Goal: Transaction & Acquisition: Purchase product/service

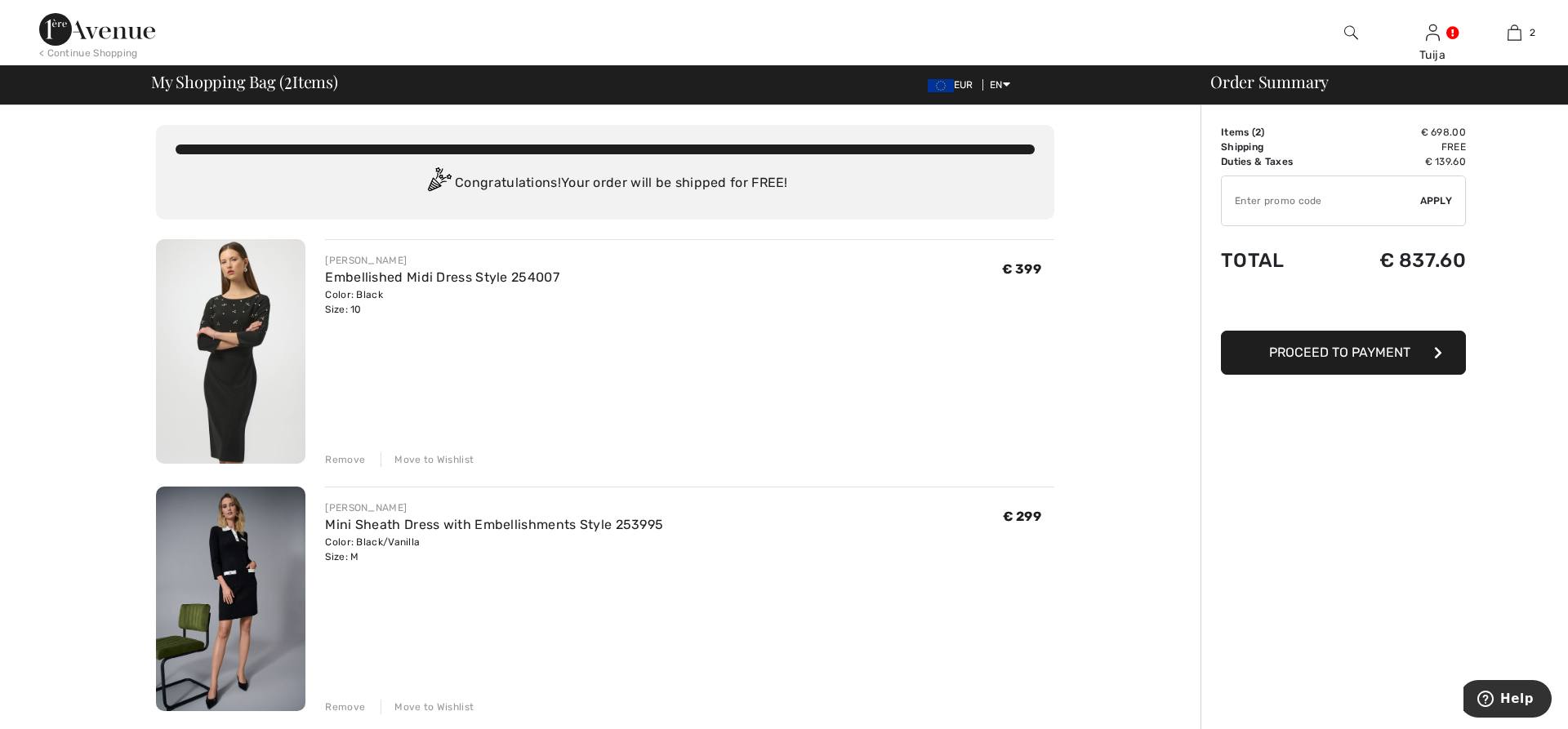
click at [1251, 355] on button "Proceed to Payment" at bounding box center [1343, 353] width 245 height 44
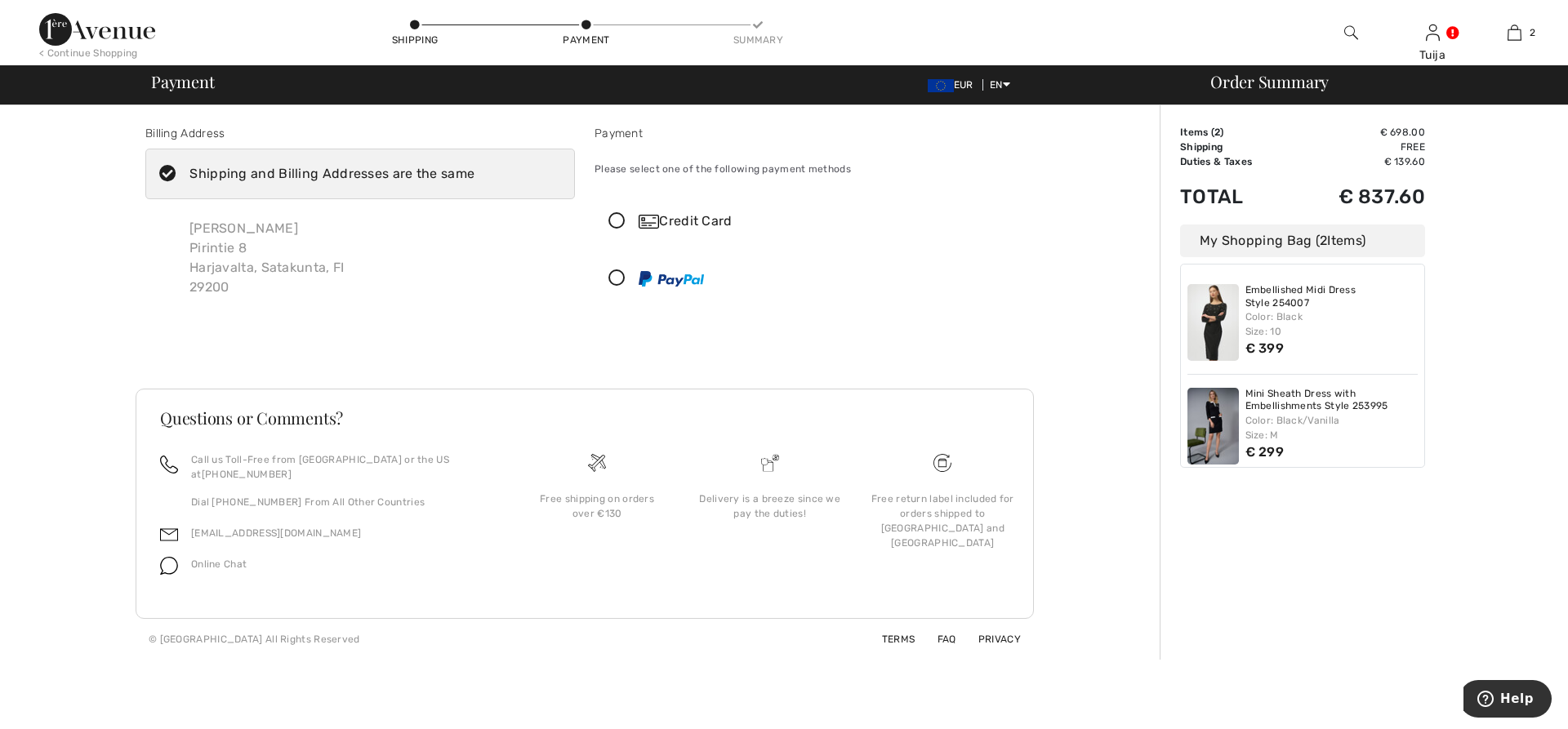
click at [615, 225] on icon at bounding box center [616, 222] width 43 height 17
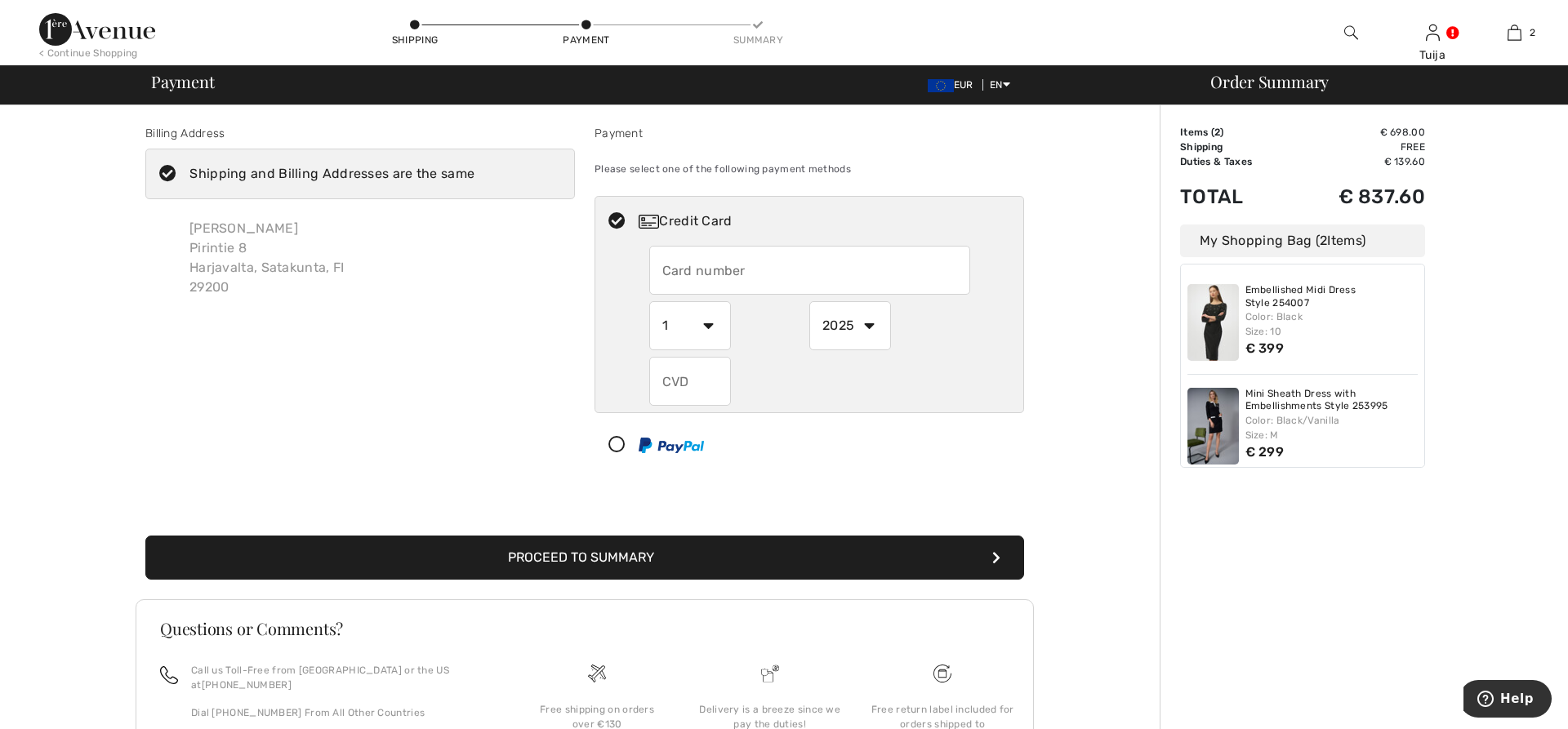
drag, startPoint x: 667, startPoint y: 268, endPoint x: 636, endPoint y: 304, distance: 47.5
click at [667, 269] on input "text" at bounding box center [810, 269] width 321 height 49
type input "[CREDIT_CARD_NUMBER]"
click at [650, 301] on select "1 2 3 4 5 6 7 8 9 10 11 12" at bounding box center [691, 325] width 82 height 49
select select "12"
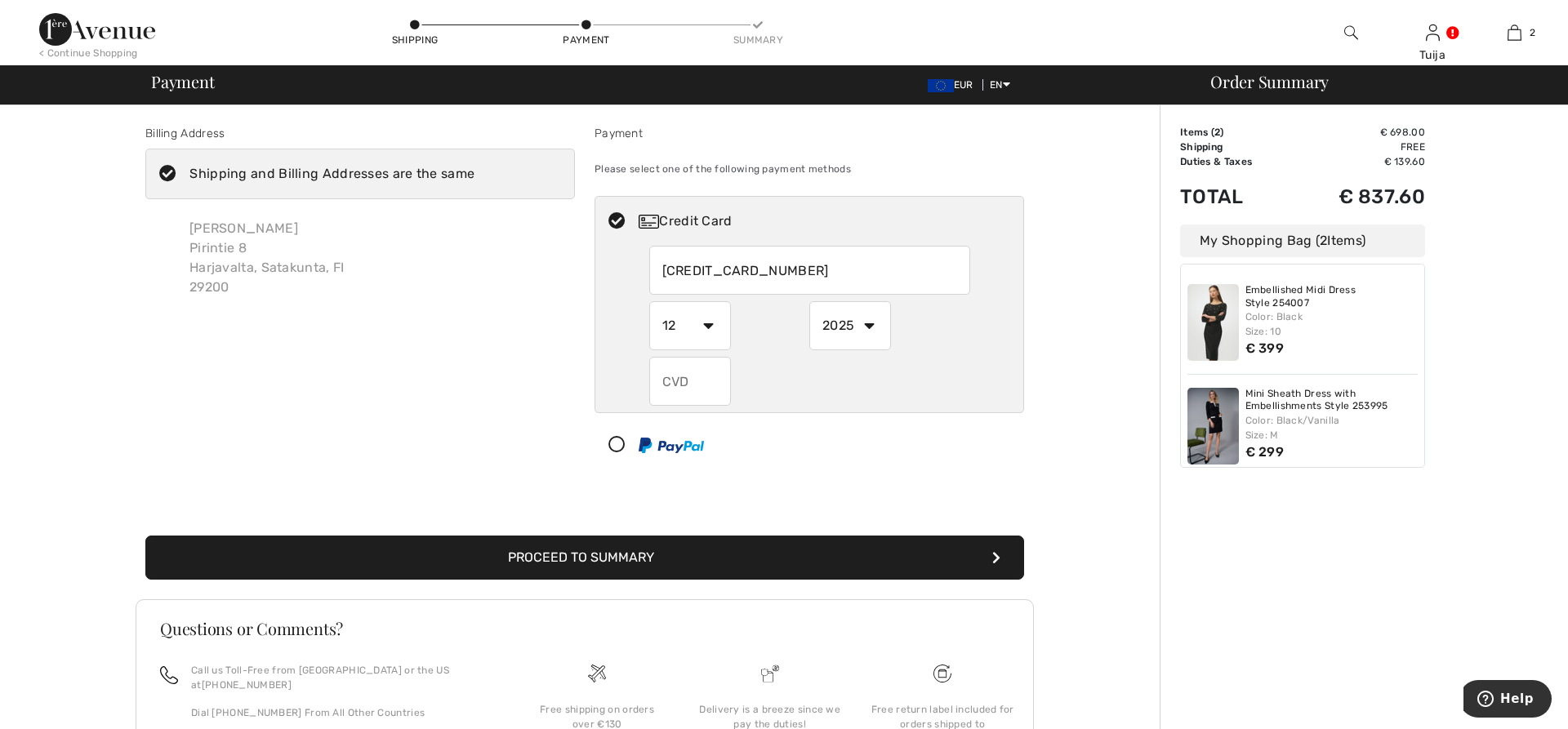
click option "12" at bounding box center [0, 0] width 0 height 0
click at [809, 301] on select "2025 2026 2027 2028 2029 2030 2031 2032 2033 2034 2035" at bounding box center [850, 325] width 82 height 49
select select "2028"
click option "2028" at bounding box center [0, 0] width 0 height 0
click at [710, 380] on input "text" at bounding box center [691, 381] width 82 height 49
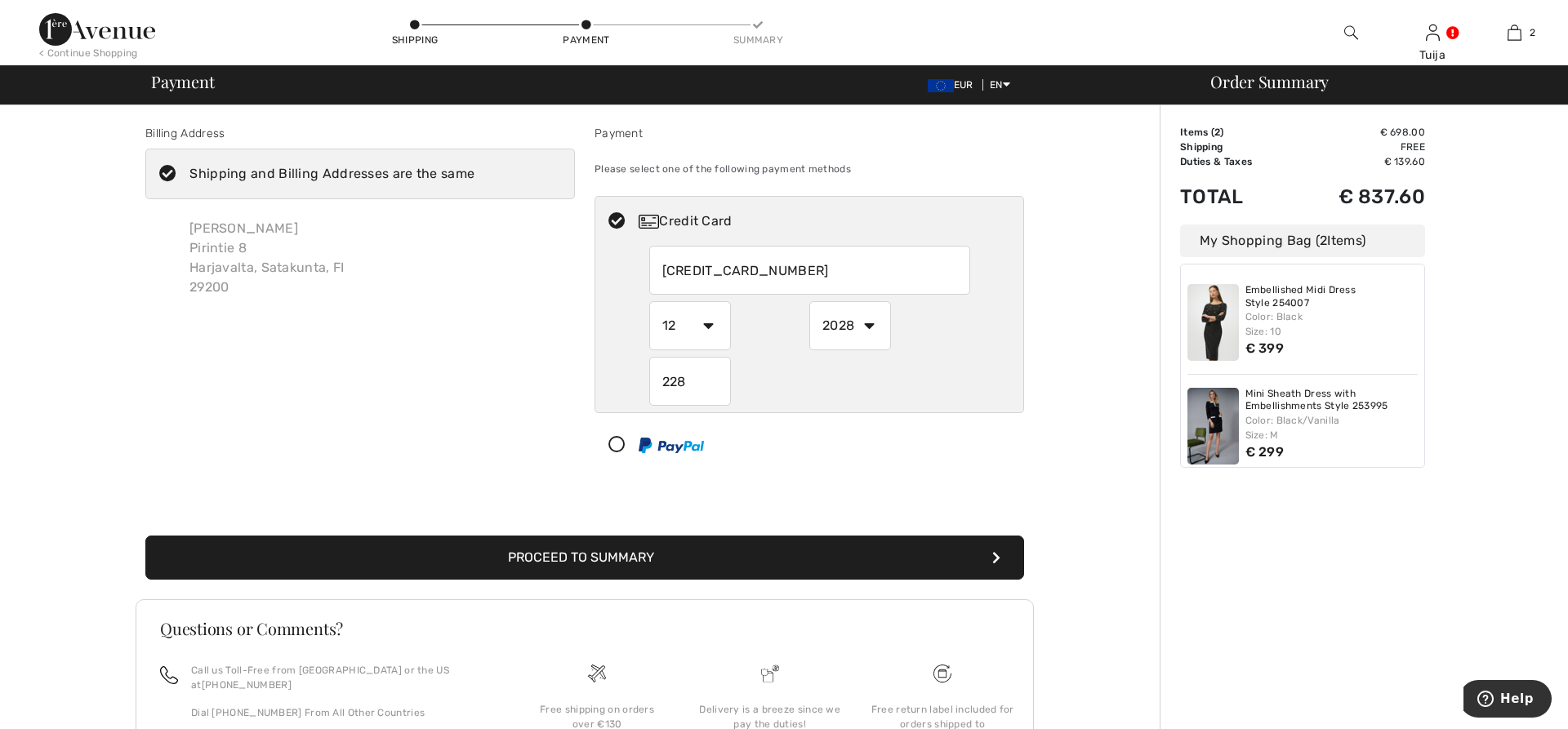
type input "228"
click at [675, 556] on button "Proceed to Summary" at bounding box center [585, 558] width 879 height 44
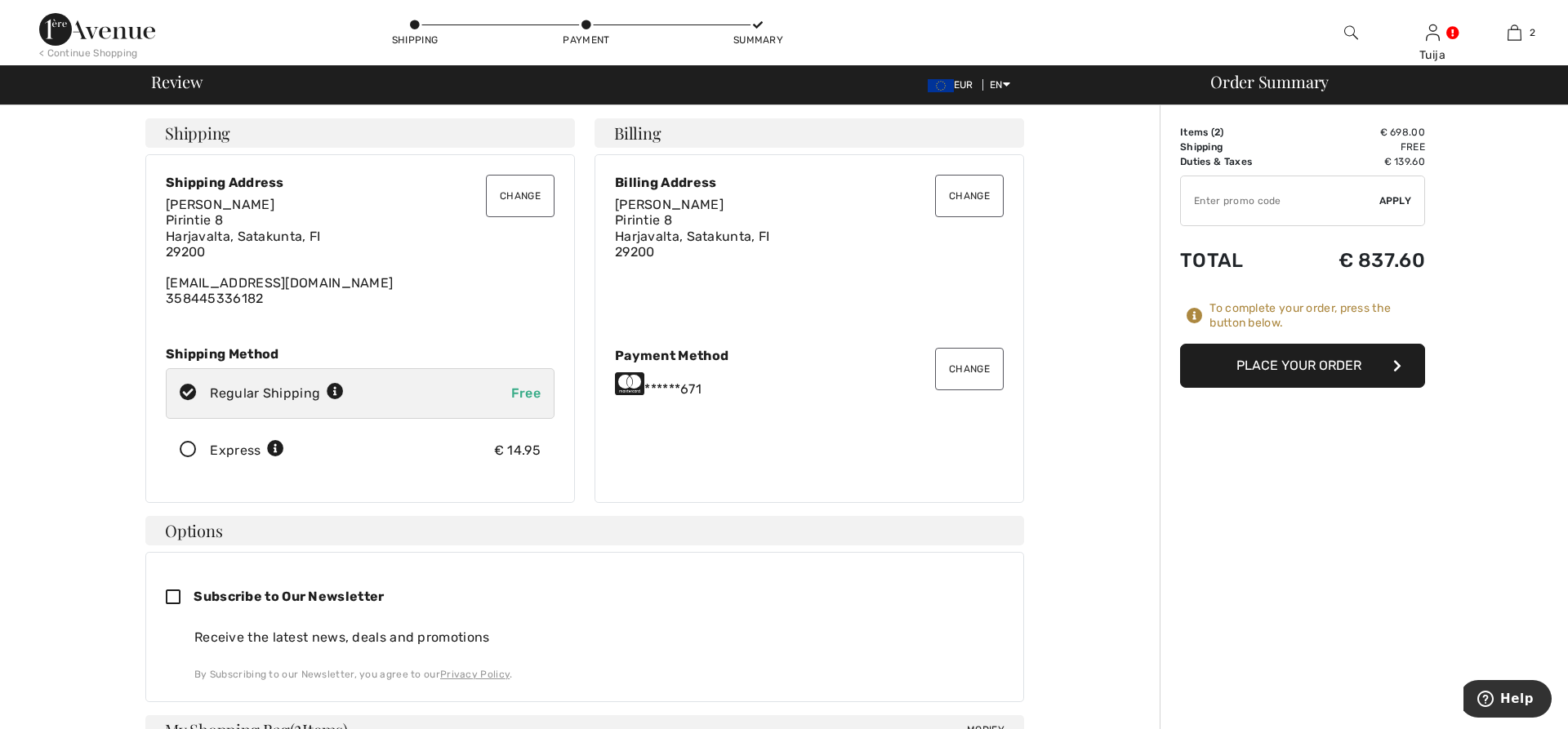
click at [1204, 368] on button "Place Your Order" at bounding box center [1302, 366] width 245 height 44
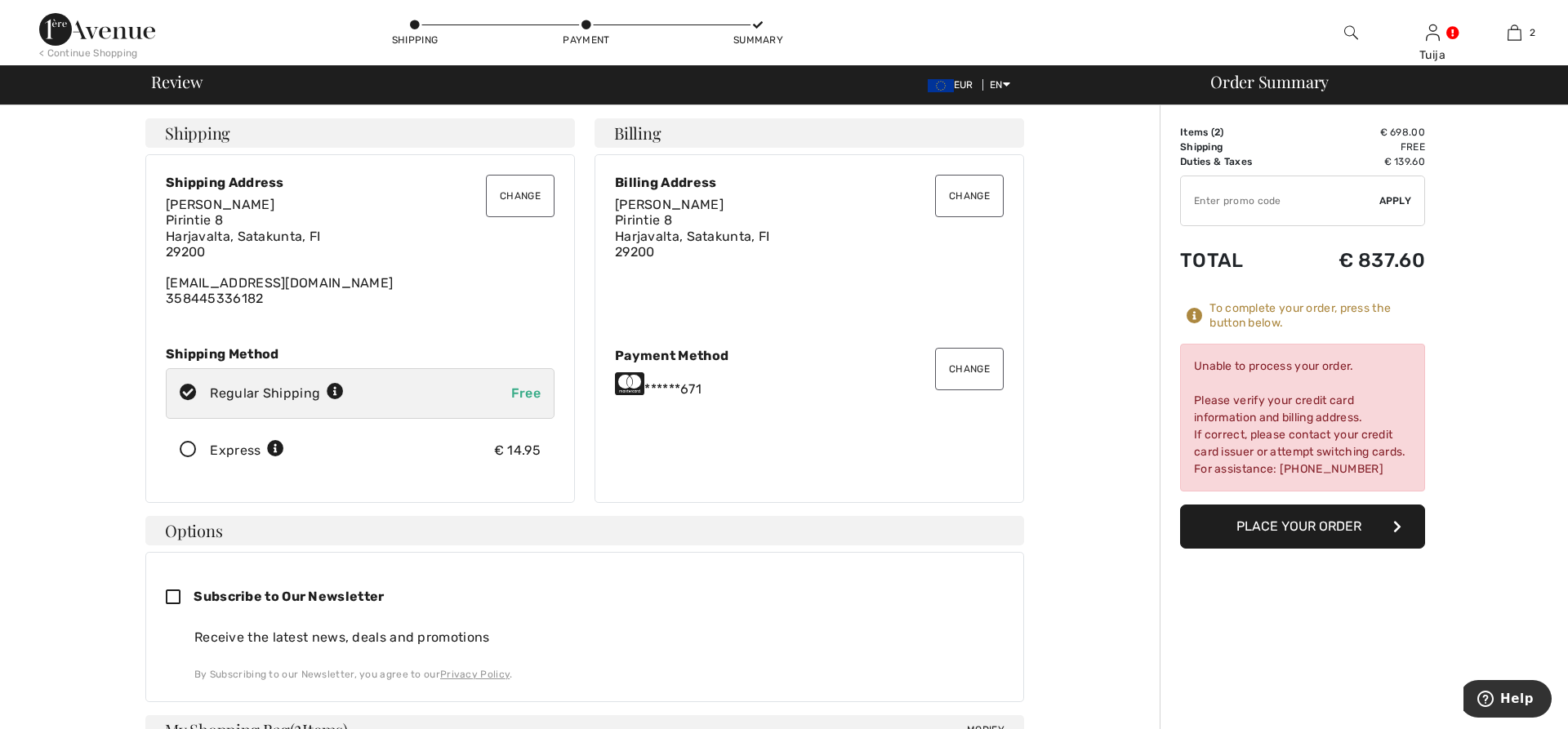
click at [1212, 541] on button "Place Your Order" at bounding box center [1302, 527] width 245 height 44
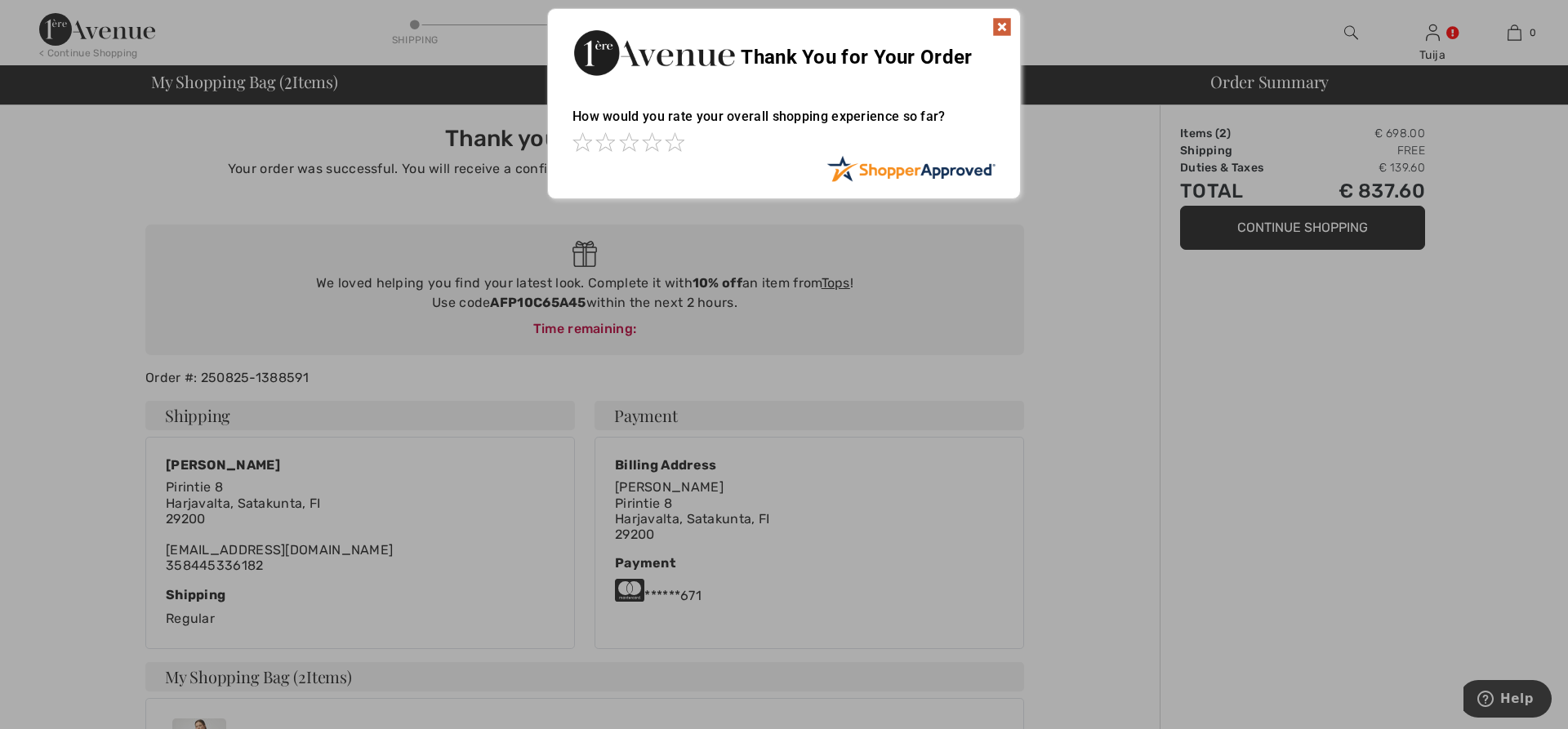
click at [1003, 25] on img at bounding box center [1002, 26] width 20 height 20
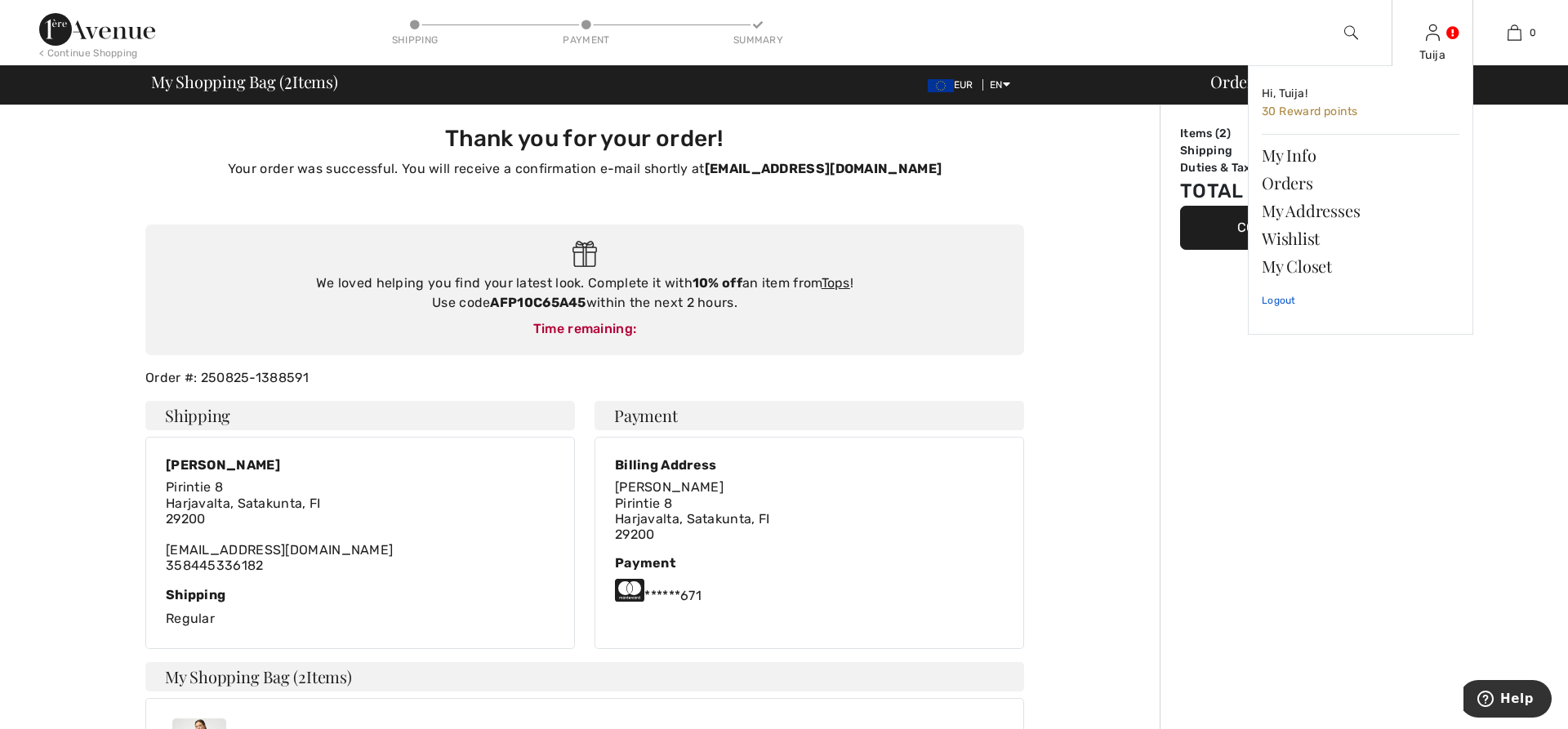
click at [1280, 298] on link "Logout" at bounding box center [1361, 301] width 198 height 41
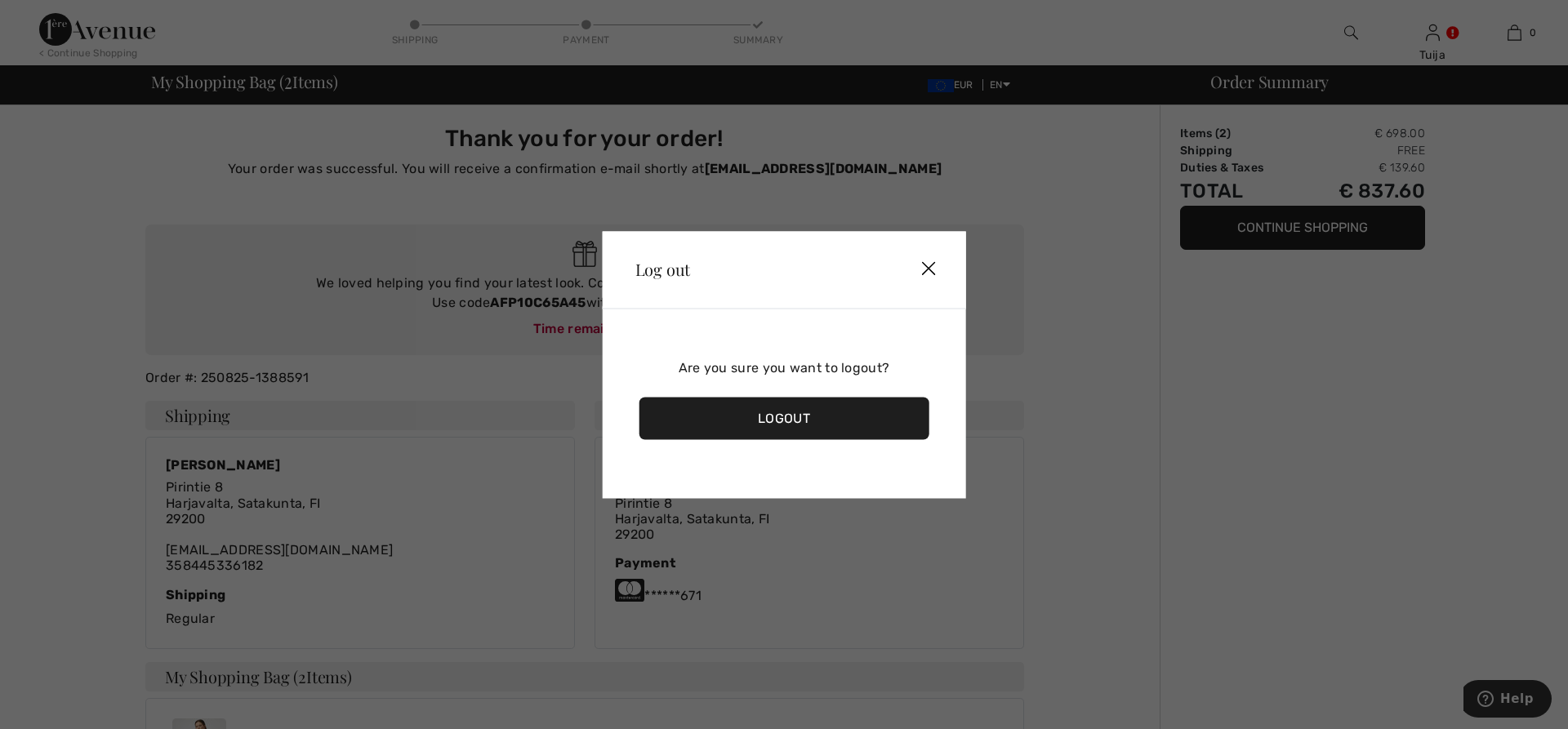
click at [859, 419] on div "Logout" at bounding box center [784, 419] width 290 height 43
